Goal: Information Seeking & Learning: Learn about a topic

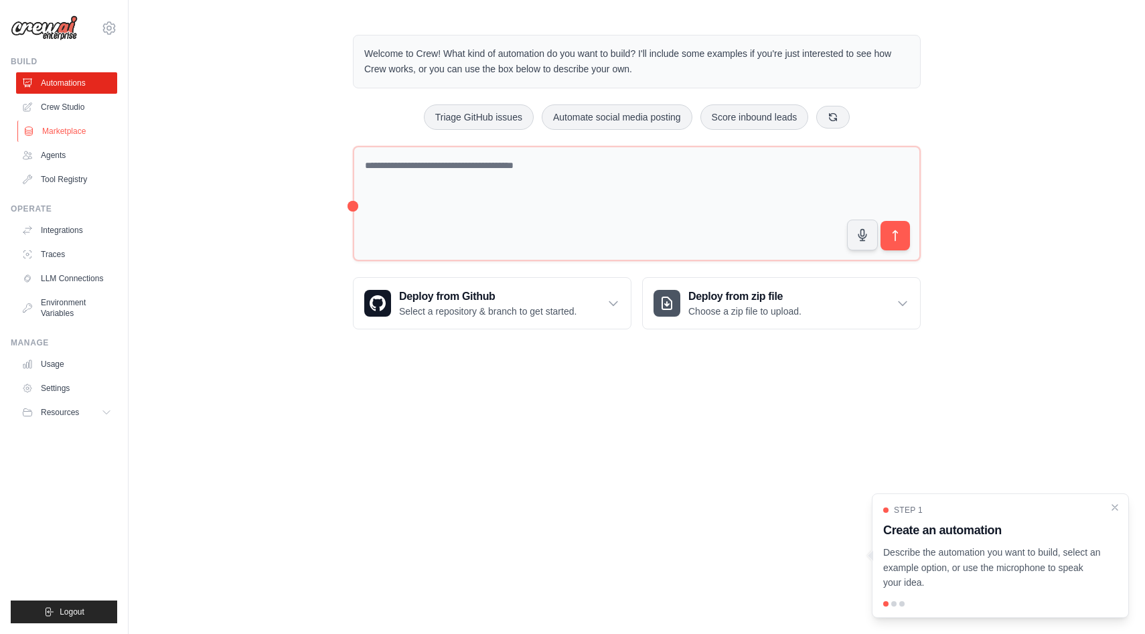
click at [56, 134] on link "Marketplace" at bounding box center [67, 131] width 101 height 21
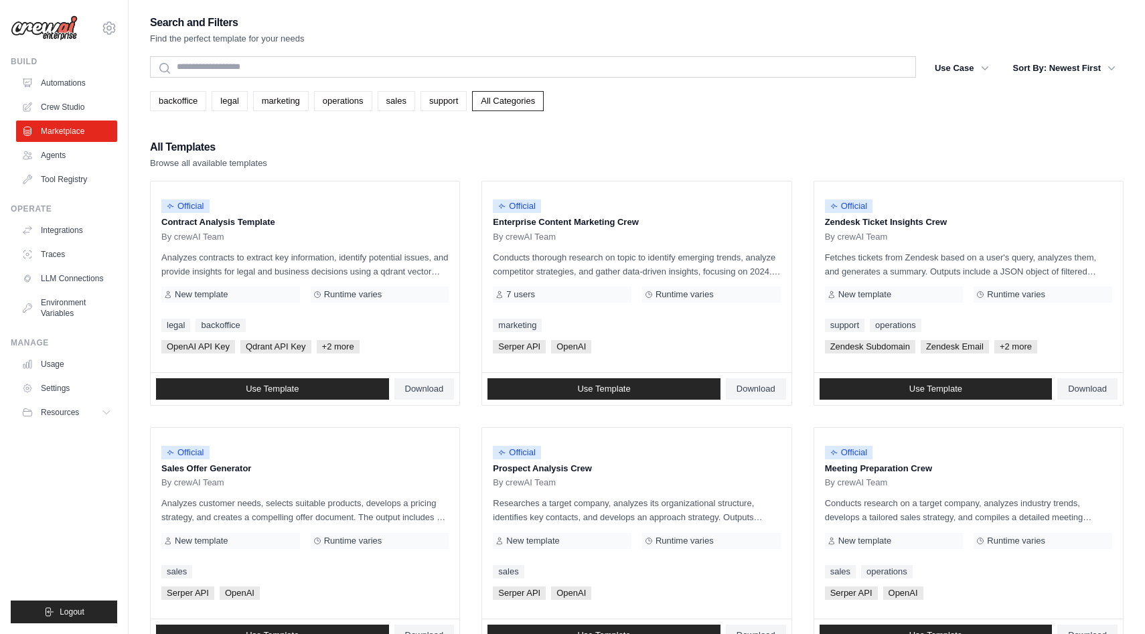
click at [185, 114] on div "Search and Filters Find the perfect template for your needs Search Use Case bac…" at bounding box center [636, 612] width 973 height 1198
click at [185, 109] on link "backoffice" at bounding box center [178, 101] width 56 height 20
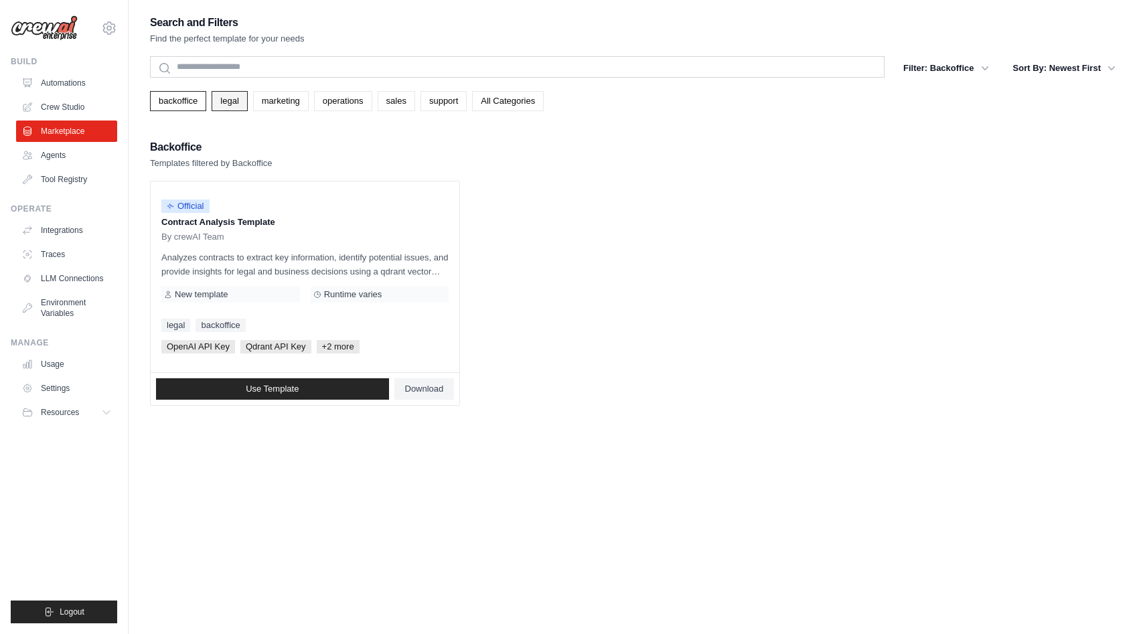
click at [236, 102] on link "legal" at bounding box center [229, 101] width 35 height 20
click at [194, 107] on link "backoffice" at bounding box center [178, 101] width 56 height 20
click at [231, 109] on link "legal" at bounding box center [229, 101] width 35 height 20
click at [308, 94] on link "marketing" at bounding box center [281, 101] width 56 height 20
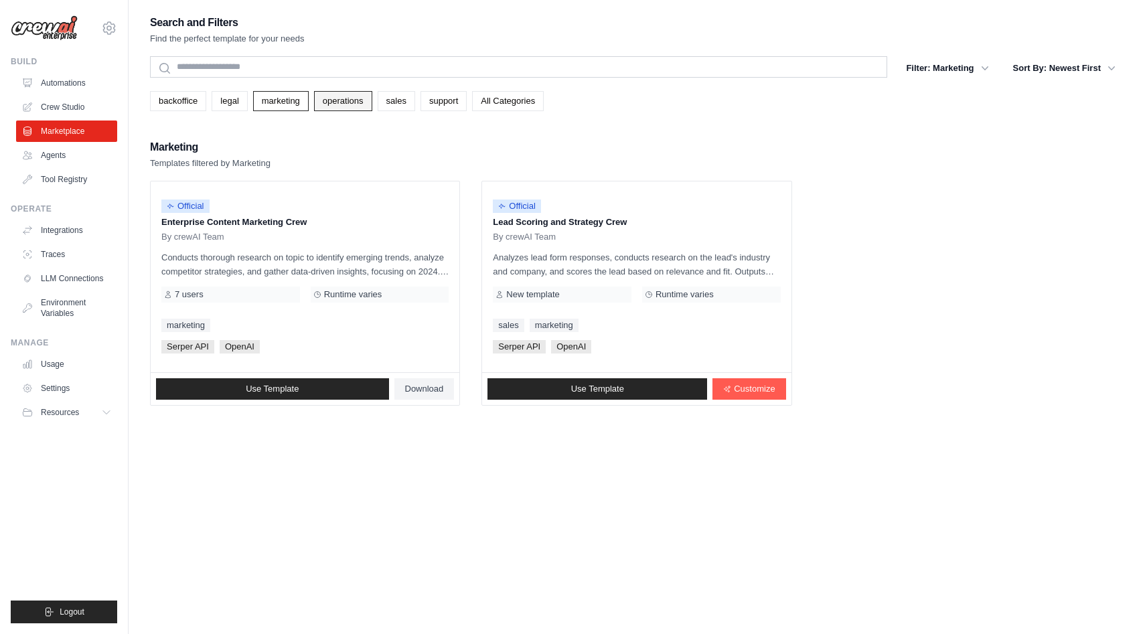
click at [365, 102] on link "operations" at bounding box center [343, 101] width 58 height 20
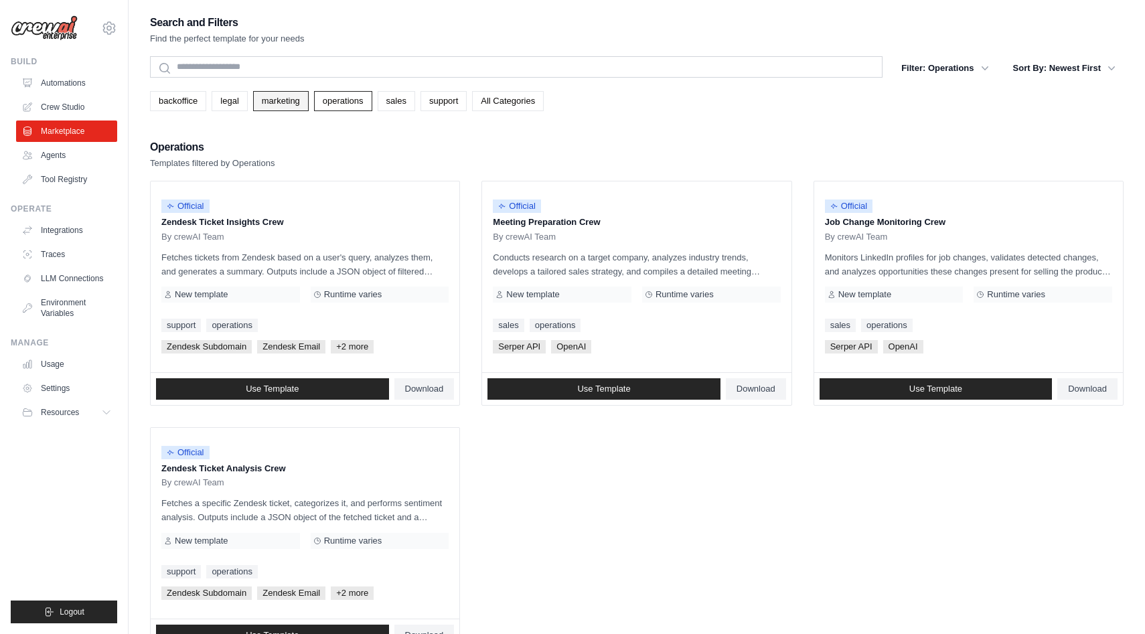
click at [309, 102] on link "marketing" at bounding box center [281, 101] width 56 height 20
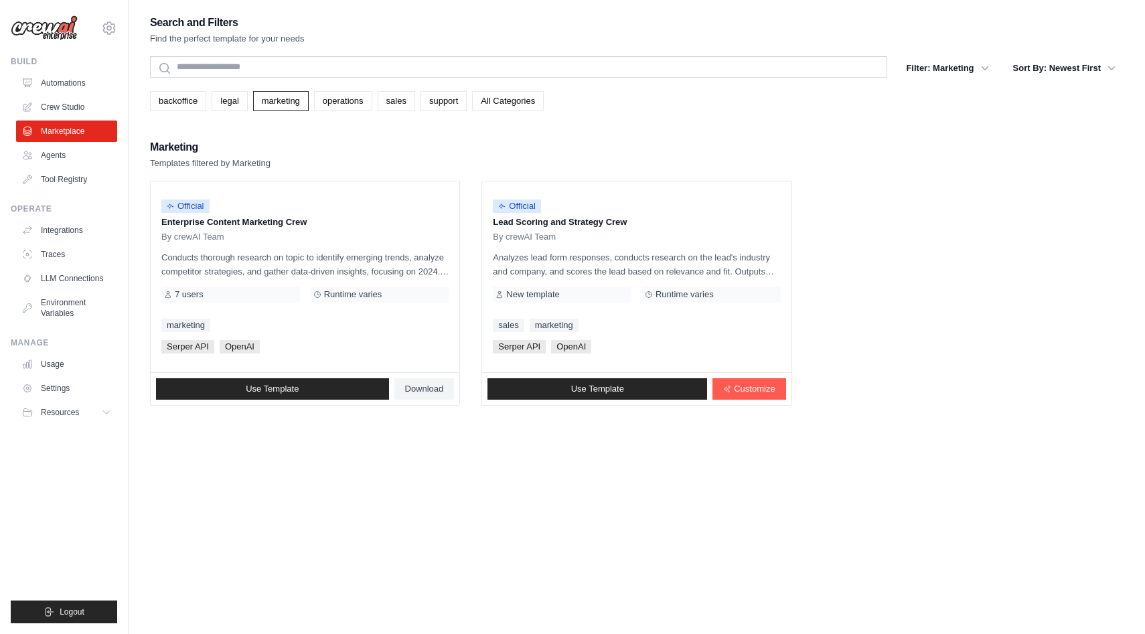
click at [509, 97] on link "All Categories" at bounding box center [508, 101] width 72 height 20
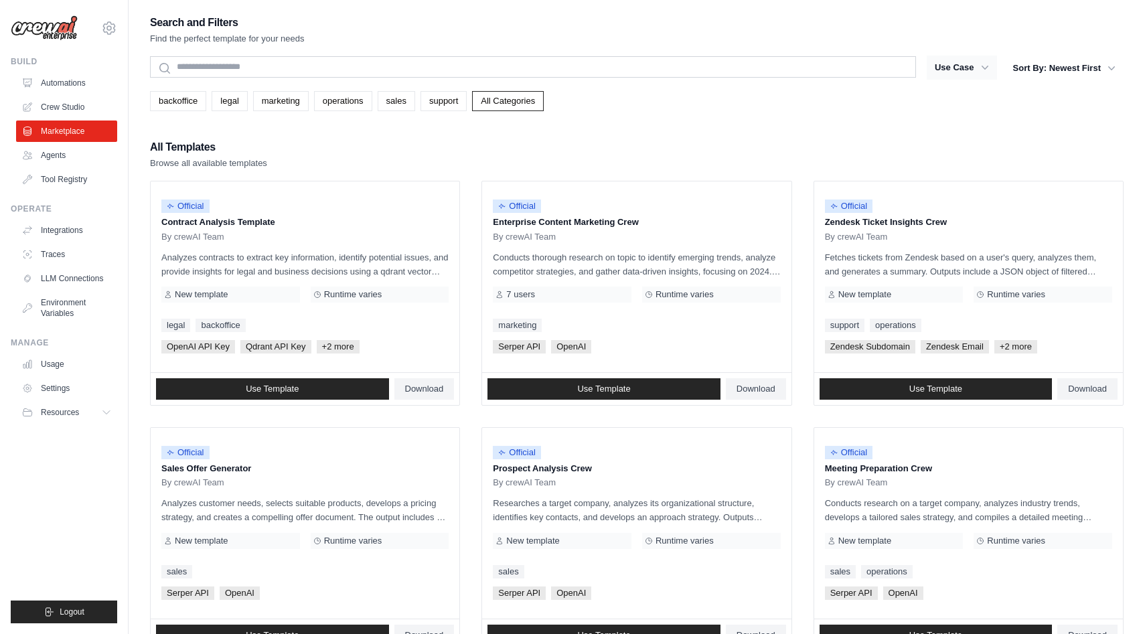
click at [994, 66] on button "Use Case" at bounding box center [962, 68] width 70 height 24
click at [981, 72] on icon "button" at bounding box center [984, 67] width 13 height 13
click at [976, 70] on button "Use Case" at bounding box center [962, 68] width 70 height 24
click at [967, 68] on button "Use Case" at bounding box center [962, 68] width 70 height 24
click at [515, 100] on link "All Categories" at bounding box center [508, 101] width 72 height 20
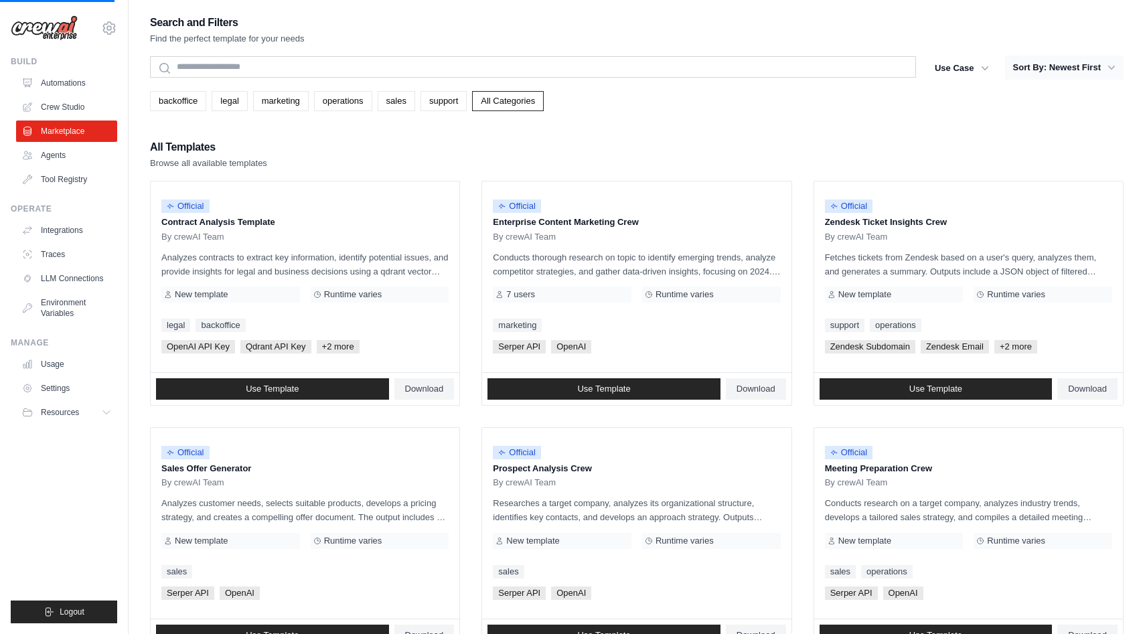
click at [1089, 70] on button "Sort By: Newest First" at bounding box center [1064, 68] width 119 height 24
click at [993, 72] on button "Use Case" at bounding box center [962, 68] width 70 height 24
click at [984, 70] on icon "button" at bounding box center [984, 67] width 13 height 13
